Goal: Task Accomplishment & Management: Use online tool/utility

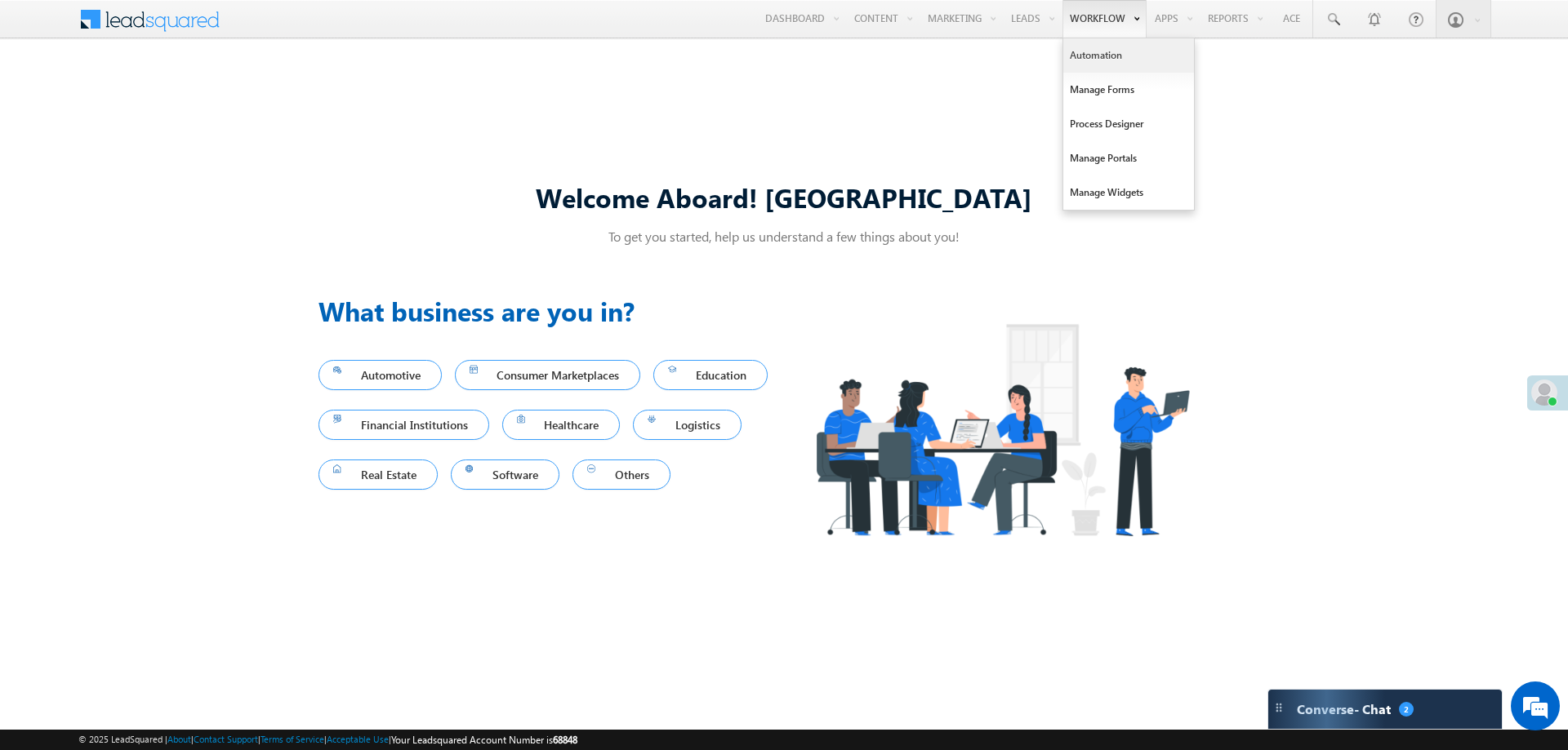
click at [1091, 57] on link "Automation" at bounding box center [1128, 56] width 130 height 34
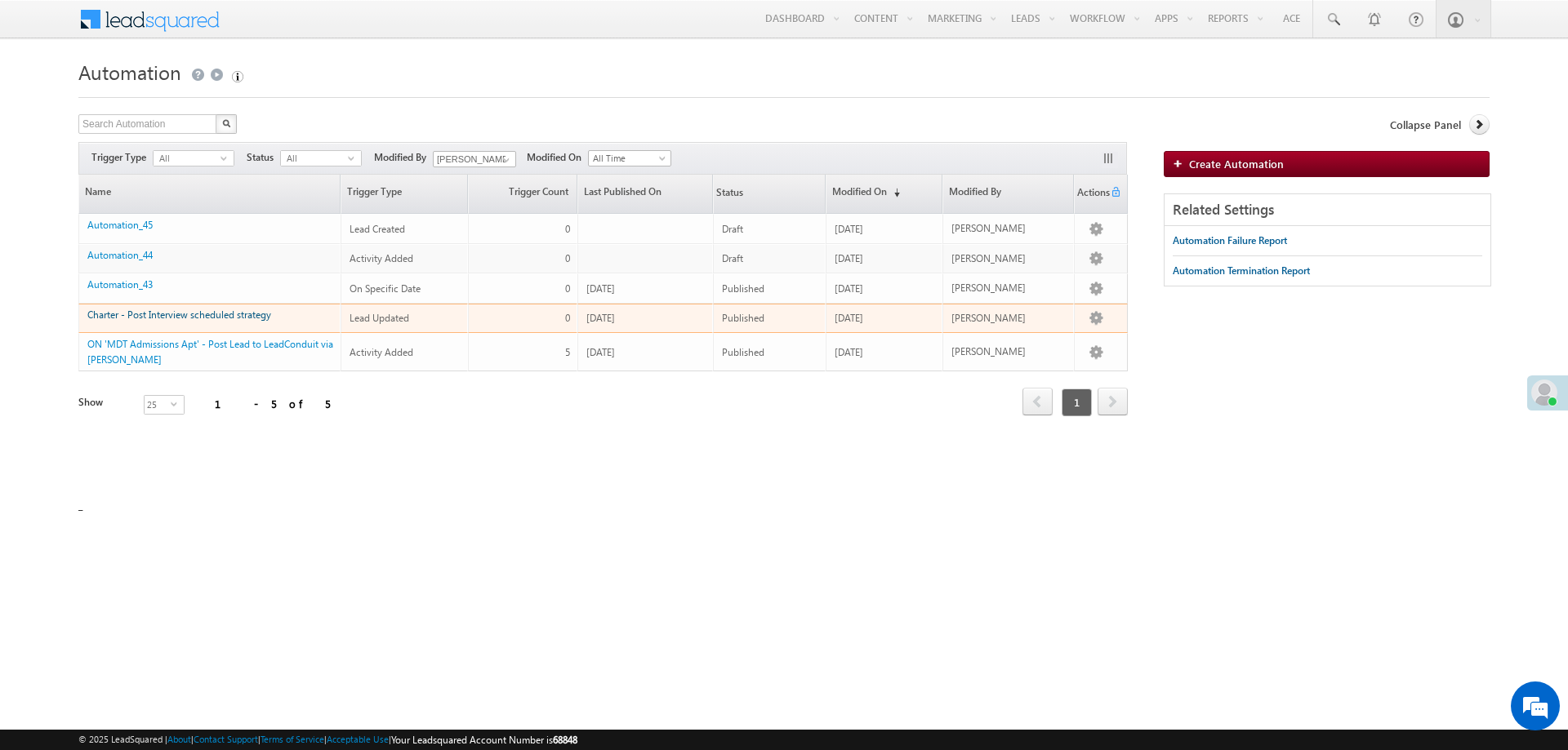
click at [150, 316] on link "Charter - Post Interview scheduled strategy" at bounding box center [179, 314] width 184 height 12
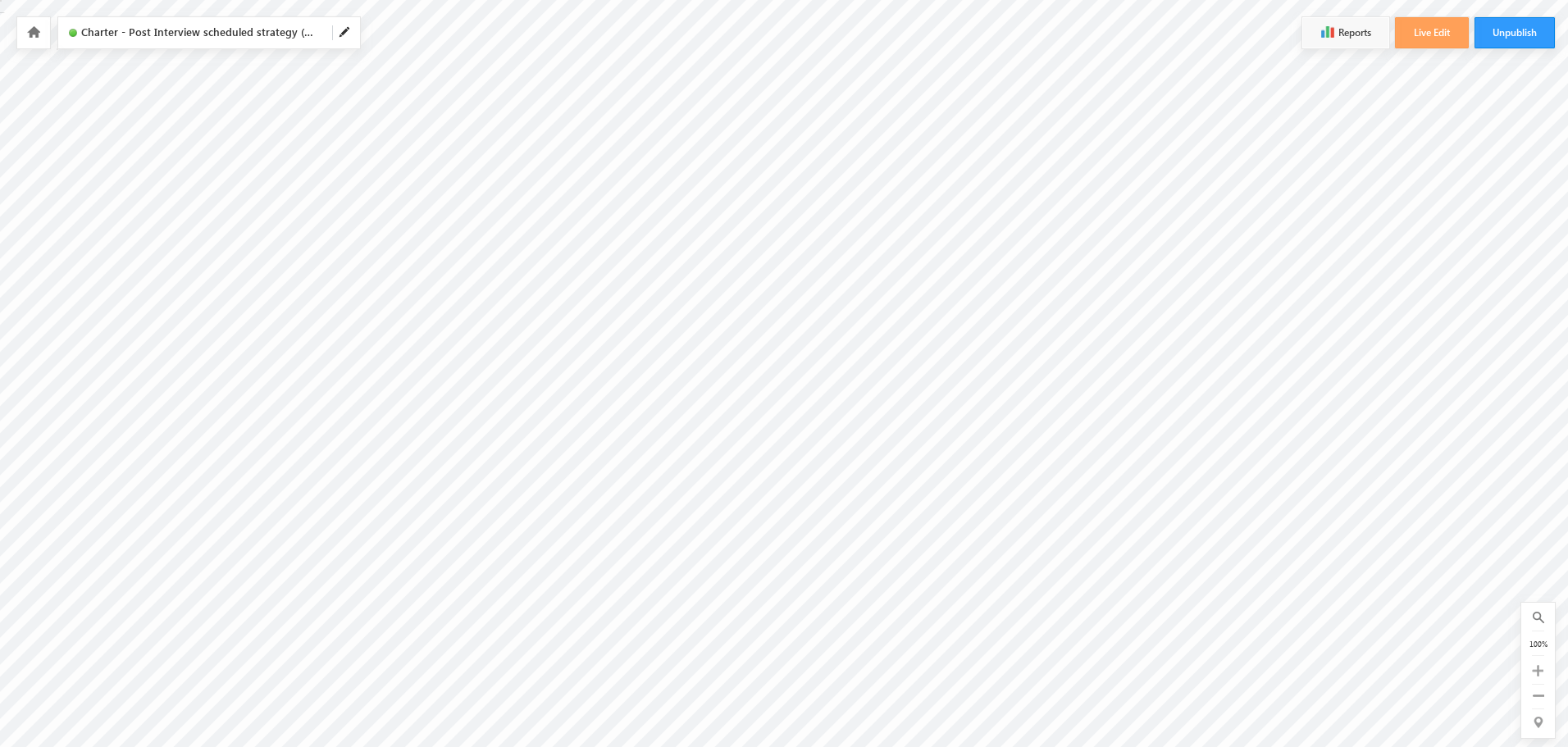
click at [1536, 675] on icon at bounding box center [1537, 670] width 12 height 12
click at [1538, 671] on icon at bounding box center [1537, 670] width 12 height 12
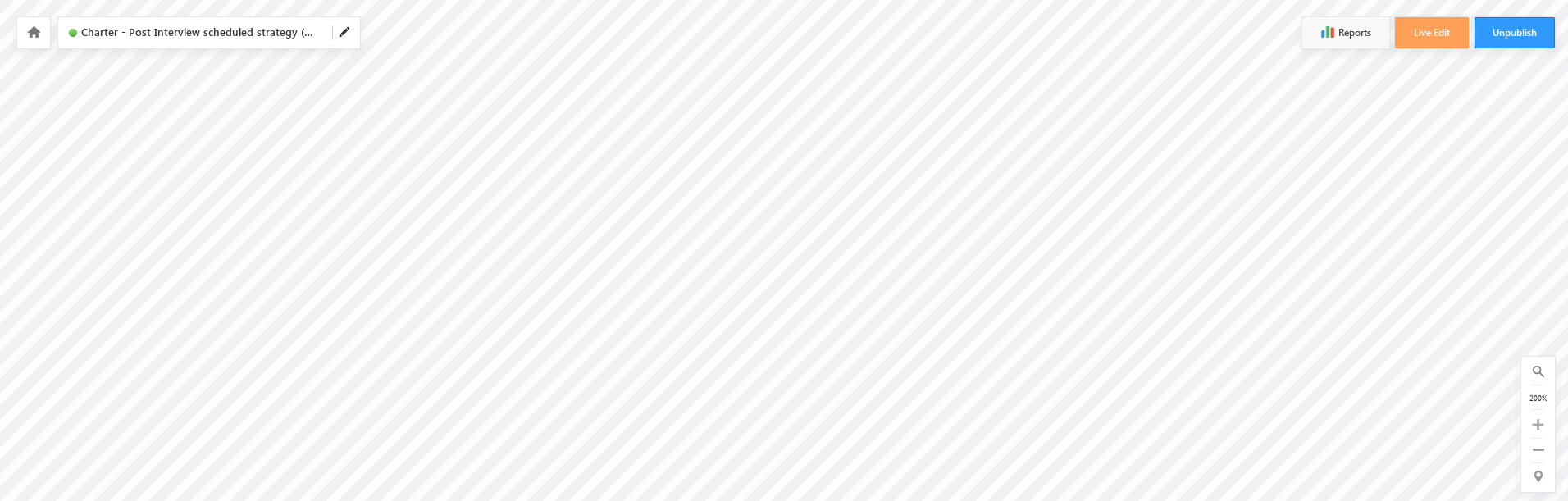
scroll to position [246, 0]
click at [1537, 425] on icon at bounding box center [1537, 425] width 12 height 12
click at [1539, 447] on icon at bounding box center [1538, 449] width 12 height 12
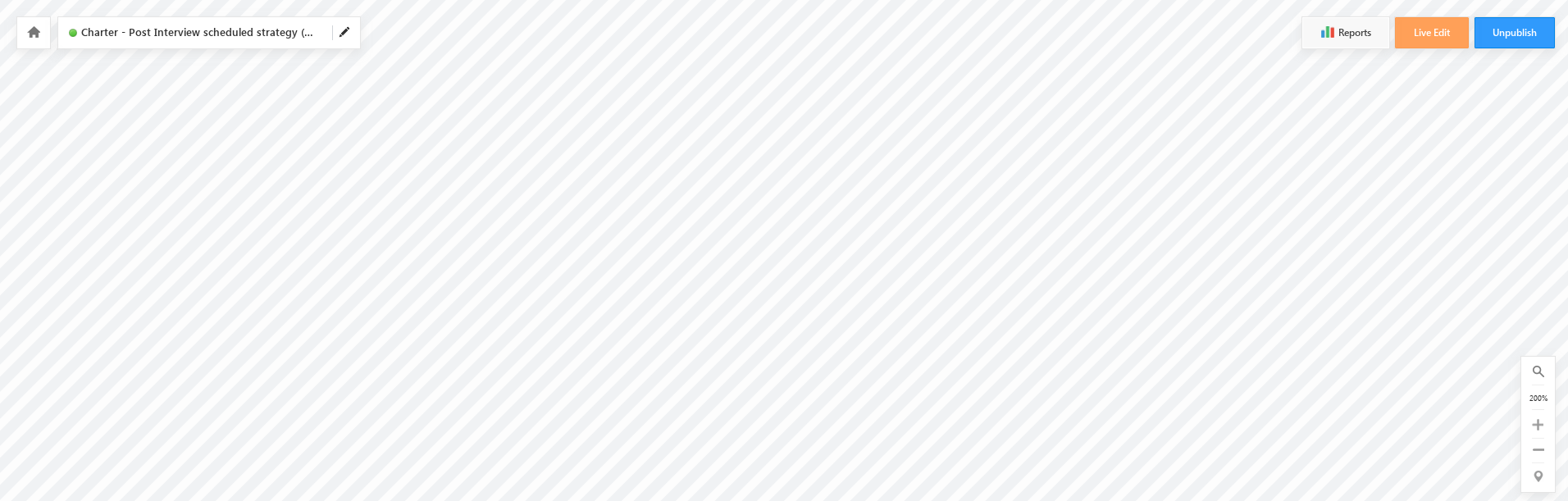
click at [1539, 447] on icon at bounding box center [1538, 449] width 12 height 12
click at [1537, 424] on icon at bounding box center [1537, 425] width 12 height 12
